Goal: Navigation & Orientation: Understand site structure

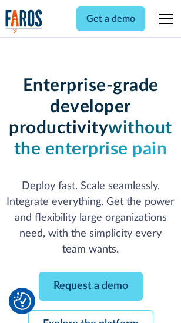
scroll to position [124, 0]
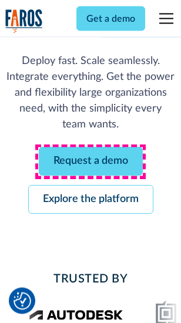
click at [90, 162] on link "Request a demo" at bounding box center [91, 161] width 104 height 29
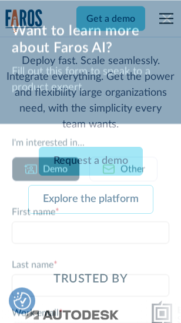
scroll to position [0, 0]
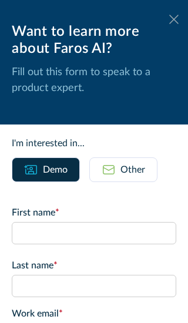
click at [169, 19] on icon at bounding box center [173, 19] width 9 height 9
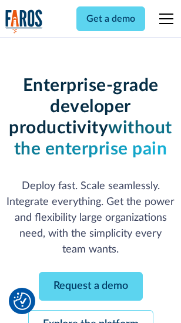
scroll to position [163, 0]
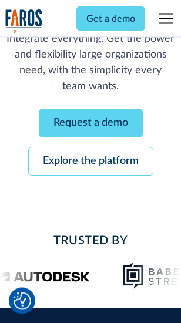
click at [90, 162] on link "Explore the platform" at bounding box center [90, 161] width 125 height 29
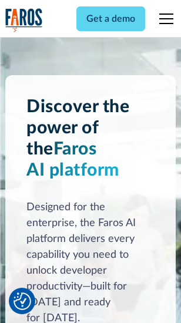
scroll to position [8944, 0]
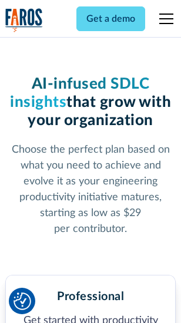
scroll to position [1861, 0]
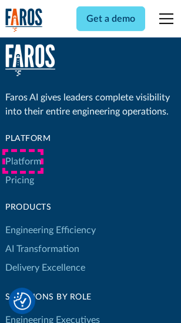
click at [23, 161] on link "Platform" at bounding box center [23, 161] width 36 height 19
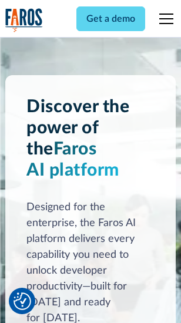
scroll to position [9321, 0]
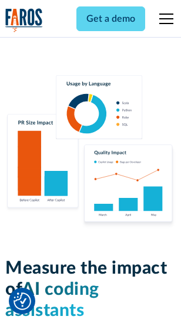
scroll to position [7330, 0]
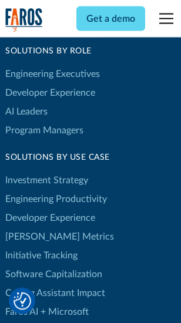
click at [35, 227] on link "[PERSON_NAME] Metrics" at bounding box center [59, 236] width 109 height 19
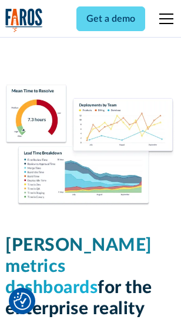
scroll to position [5198, 0]
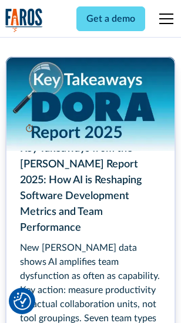
scroll to position [5376, 0]
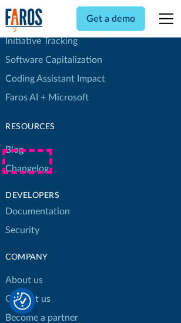
click at [27, 161] on link "Changelog" at bounding box center [26, 168] width 43 height 19
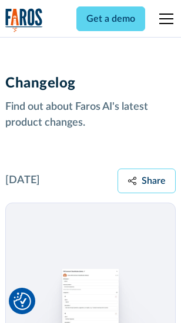
scroll to position [14398, 0]
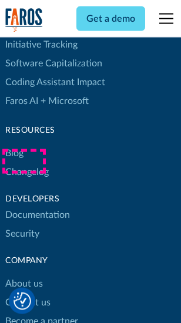
click at [23, 274] on link "About us" at bounding box center [24, 283] width 38 height 19
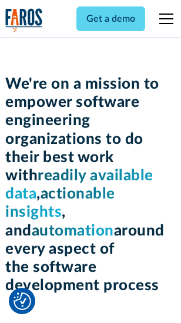
scroll to position [4061, 0]
